Goal: Find specific page/section: Find specific page/section

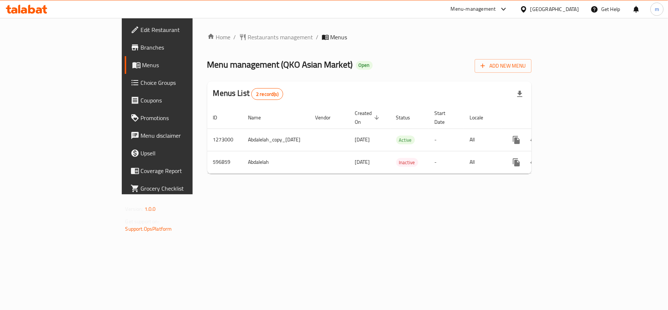
click at [20, 6] on icon at bounding box center [19, 9] width 2 height 8
